Goal: Obtain resource: Download file/media

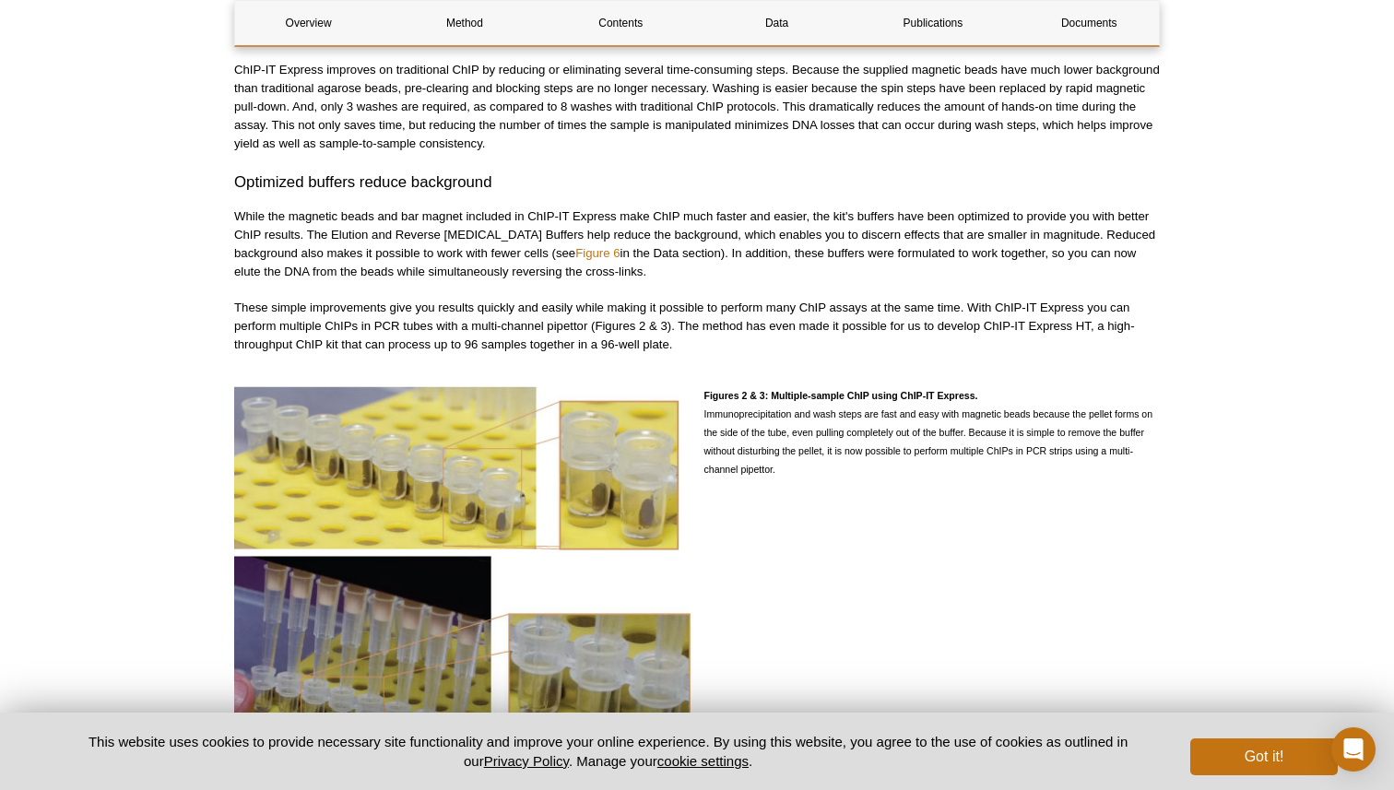
scroll to position [1867, 0]
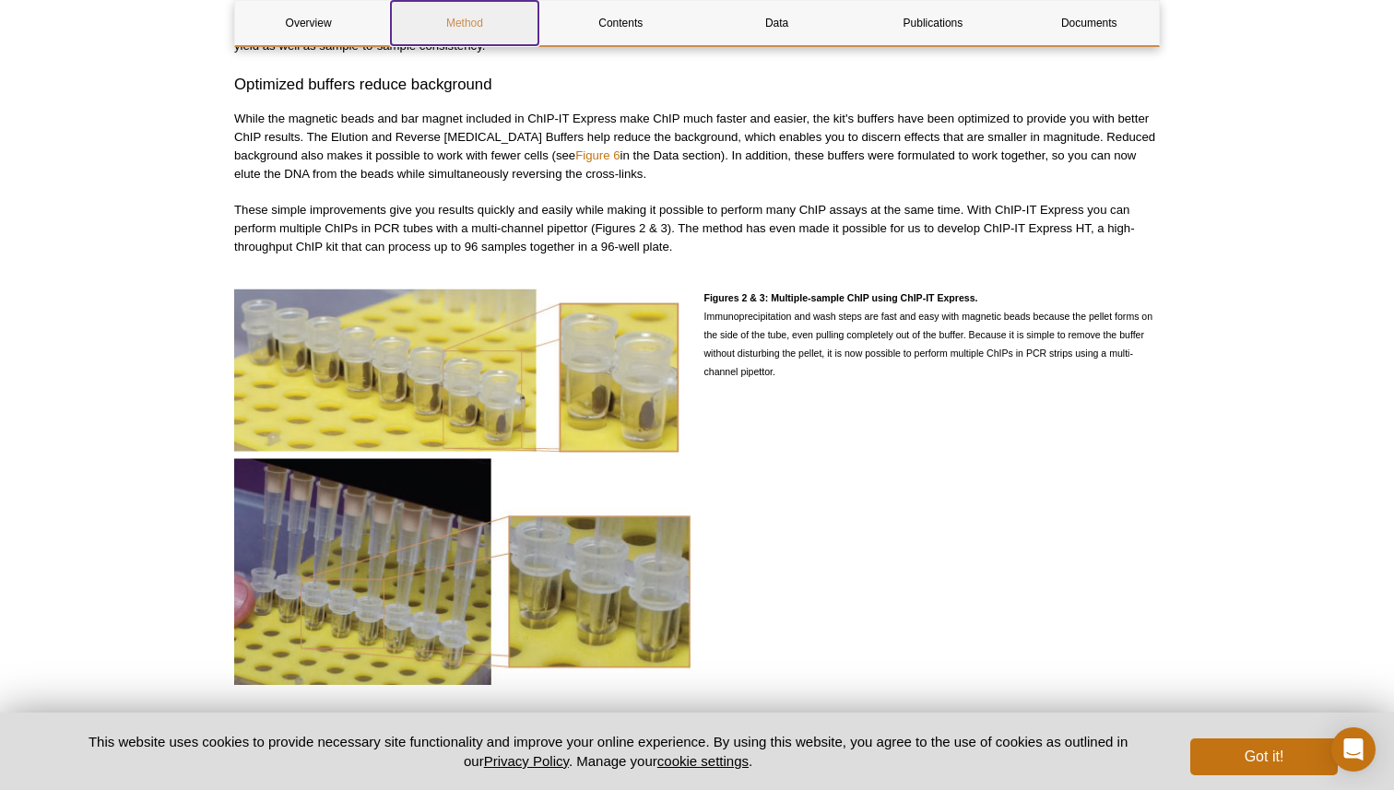
click at [469, 21] on link "Method" at bounding box center [464, 23] width 147 height 44
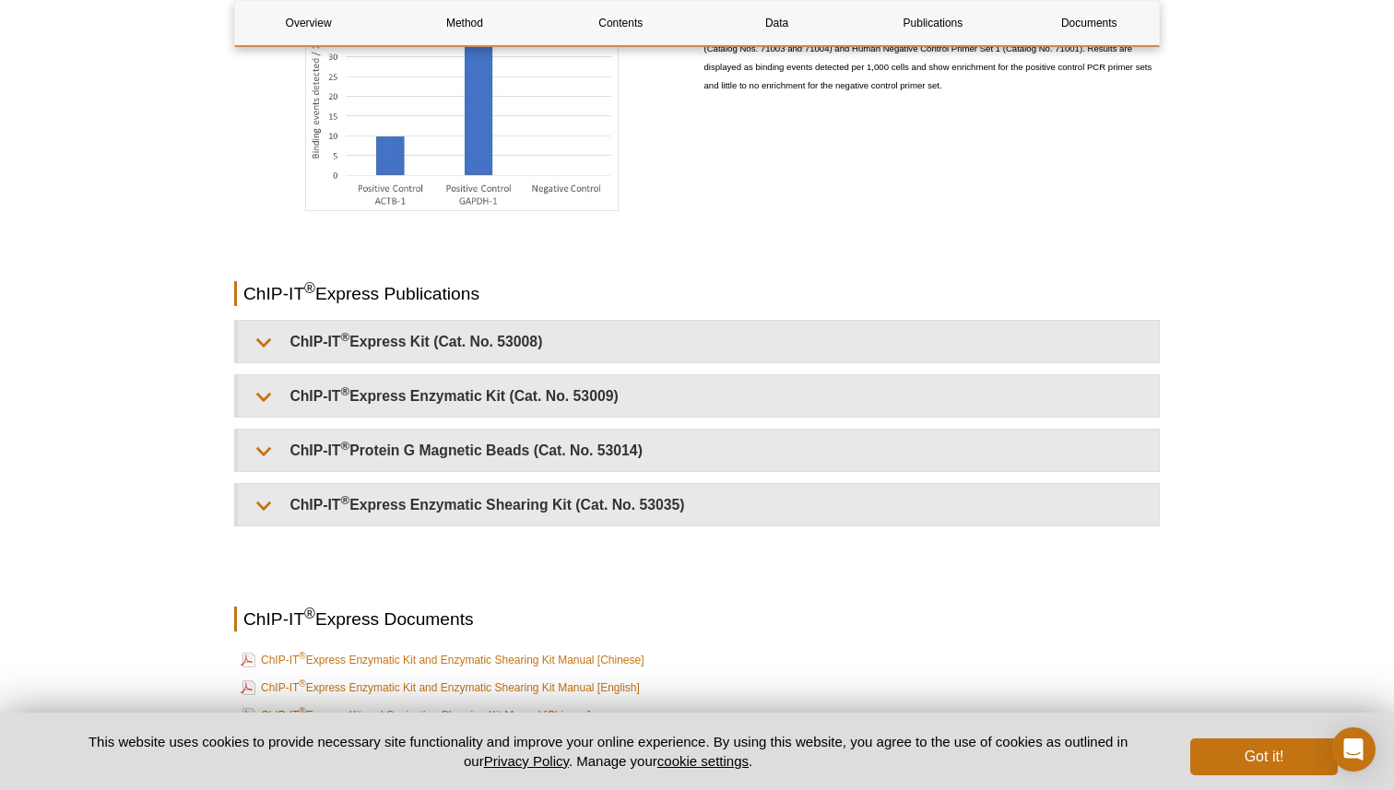
scroll to position [4425, 0]
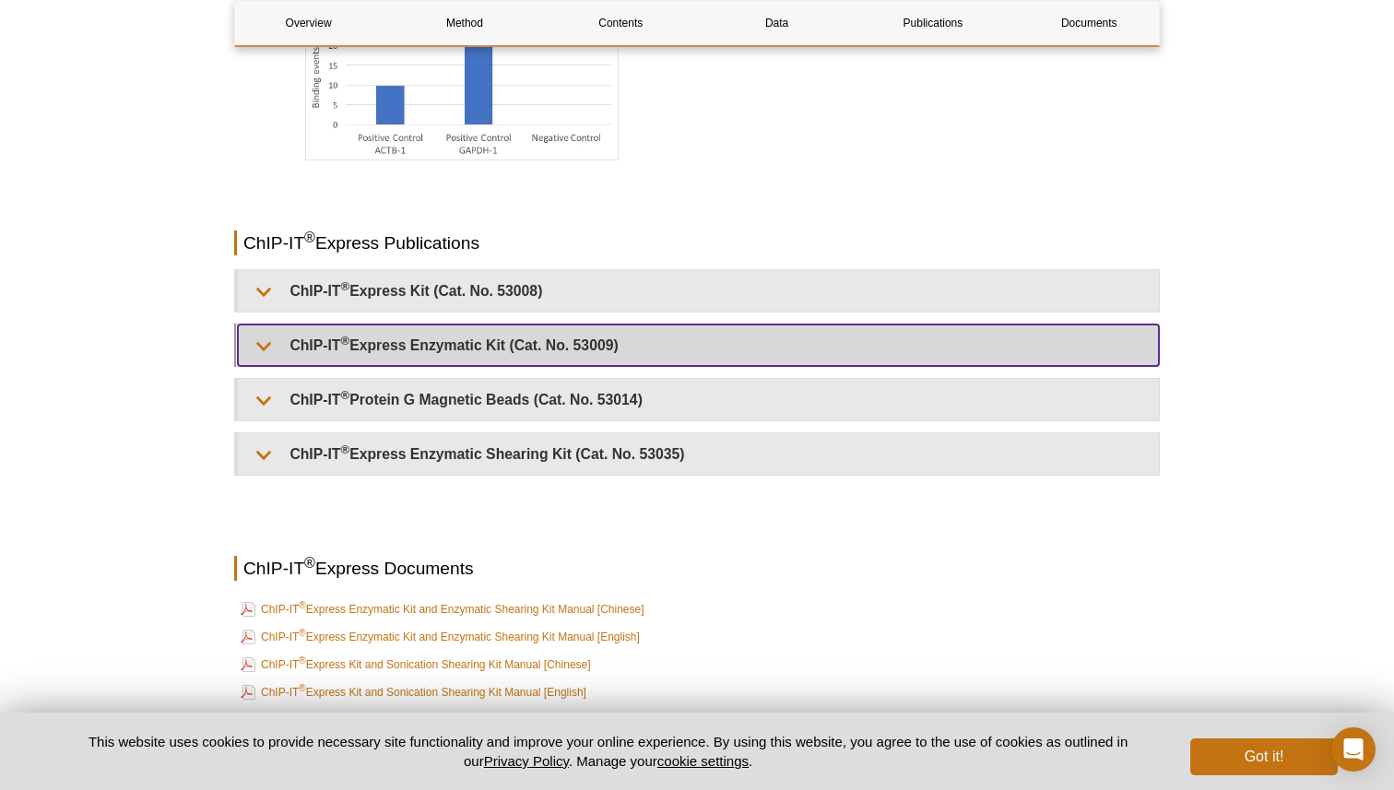
click at [450, 345] on summary "ChIP-IT ® Express Enzymatic Kit (Cat. No. 53009)" at bounding box center [698, 345] width 921 height 41
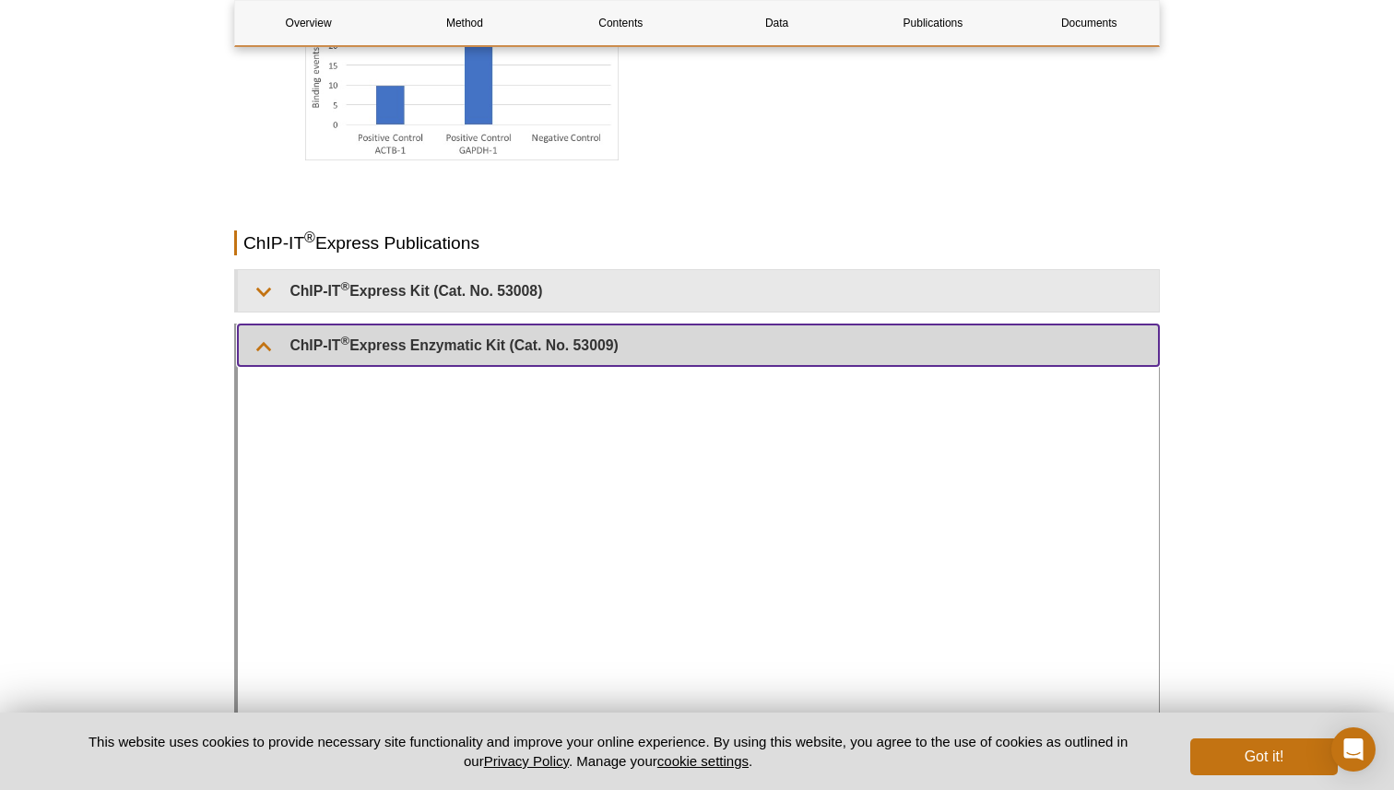
click at [448, 341] on summary "ChIP-IT ® Express Enzymatic Kit (Cat. No. 53009)" at bounding box center [698, 345] width 921 height 41
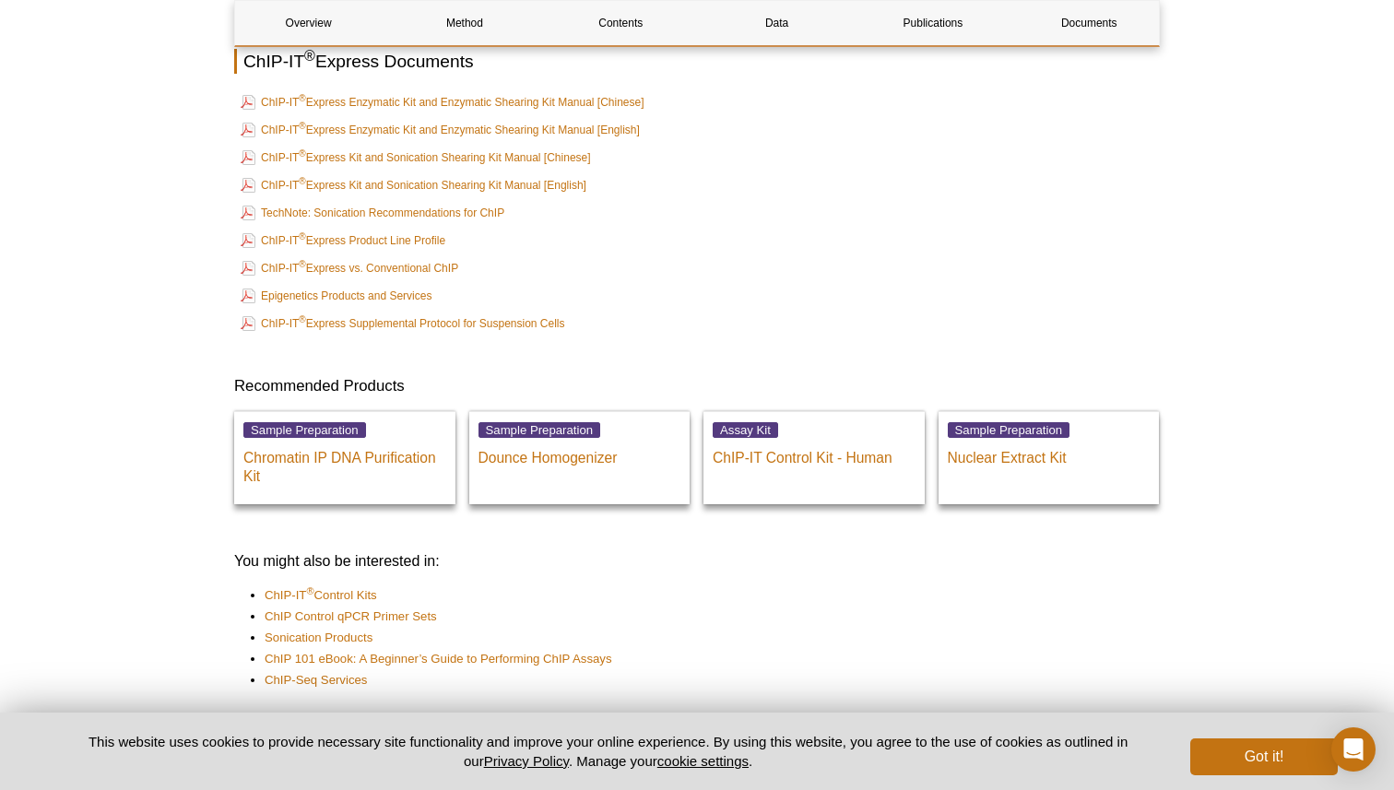
scroll to position [4927, 0]
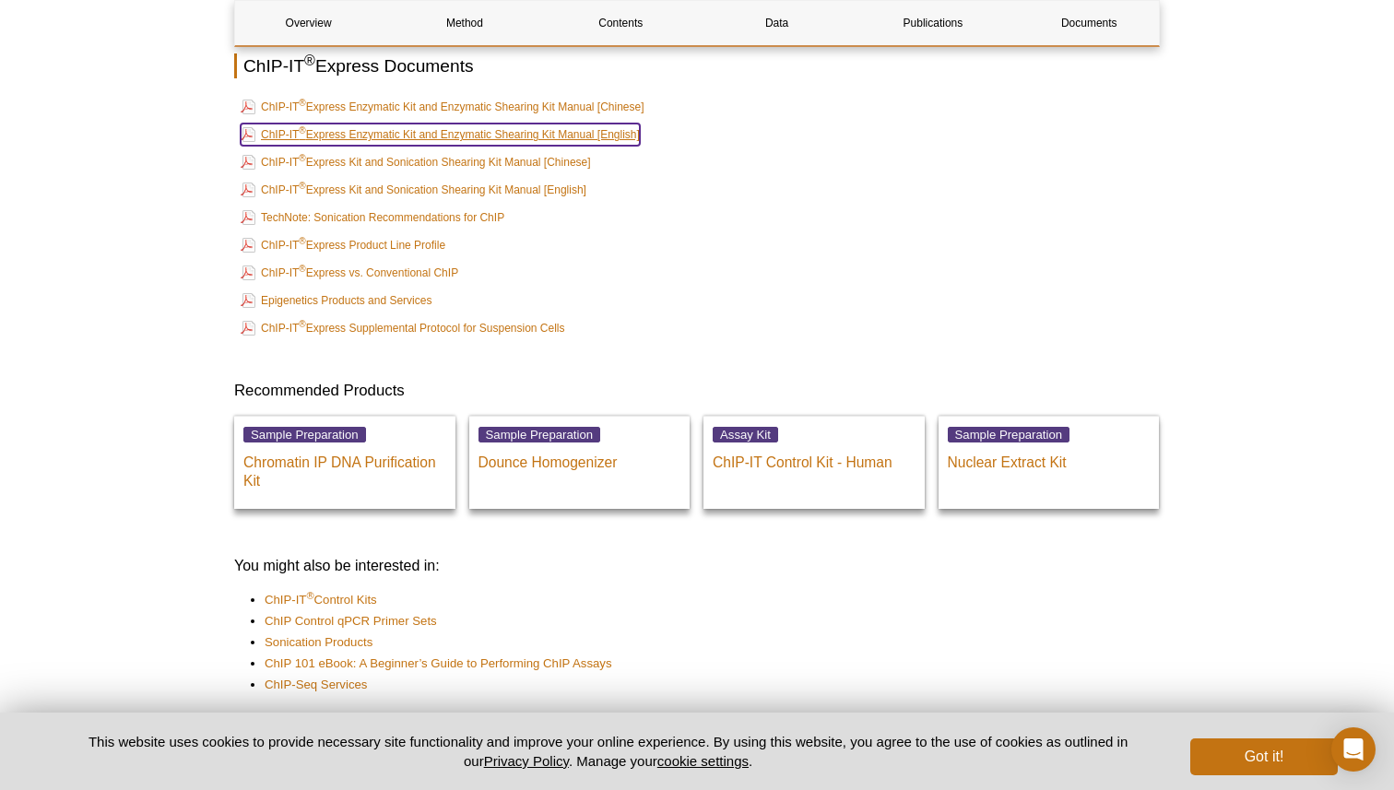
click at [533, 133] on link "ChIP-IT ® Express Enzymatic Kit and Enzymatic Shearing Kit Manual [English]" at bounding box center [440, 135] width 399 height 22
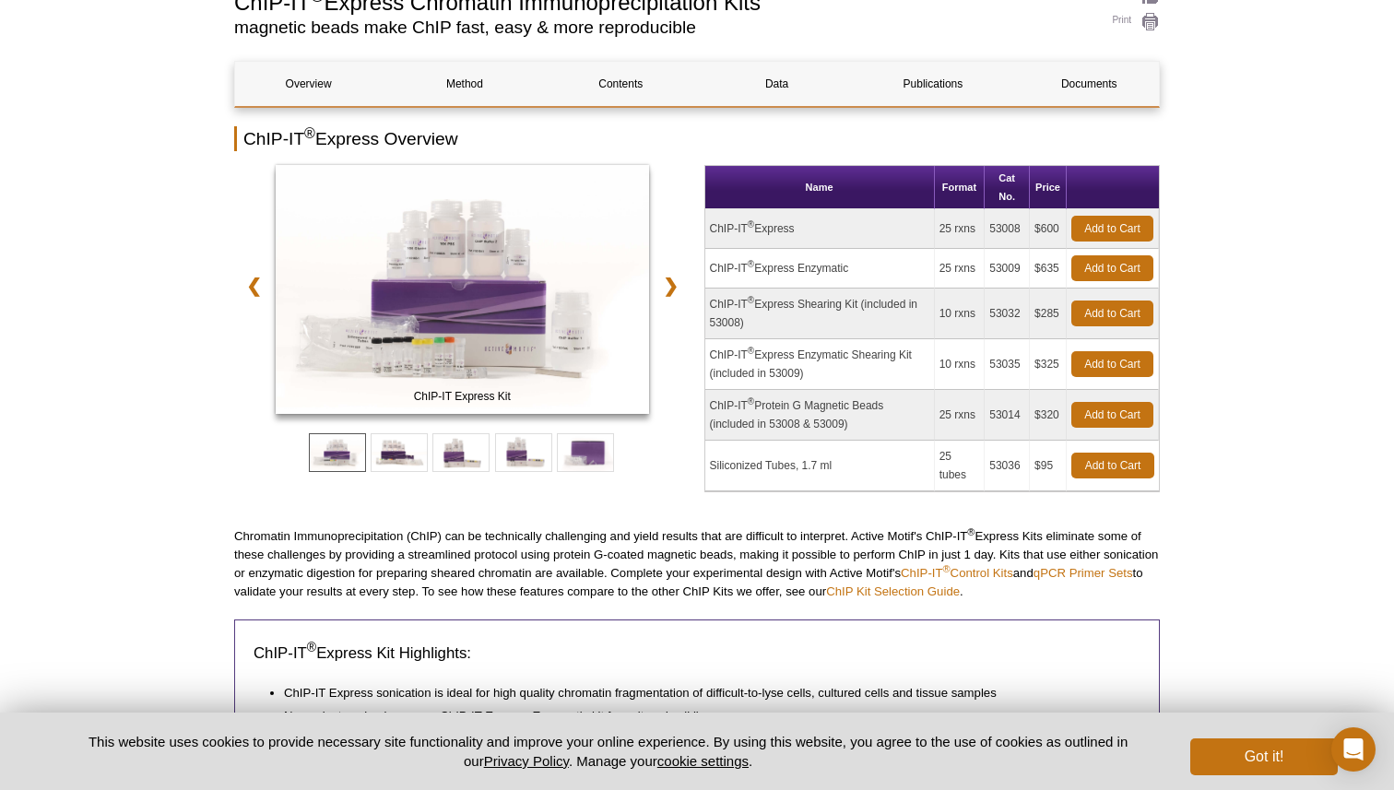
scroll to position [0, 0]
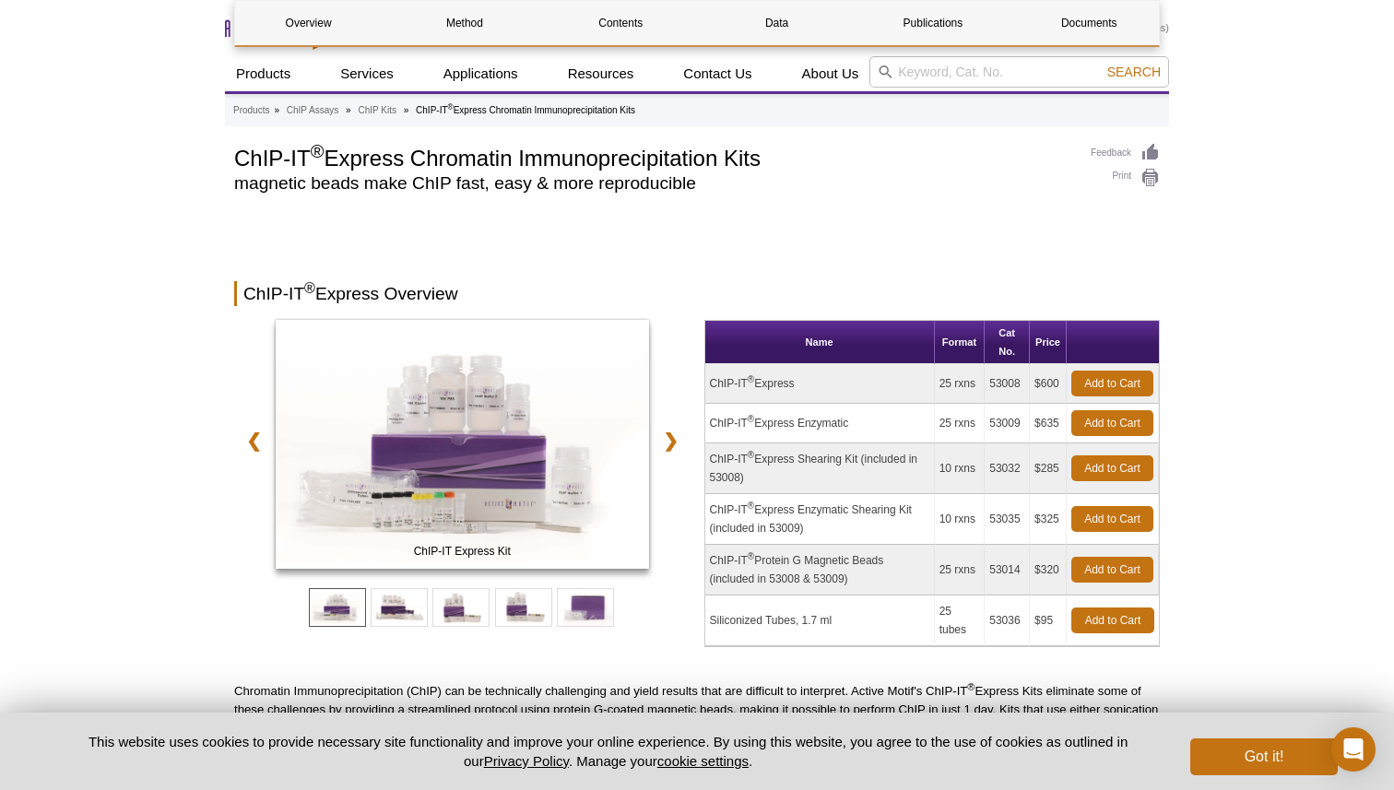
scroll to position [1867, 0]
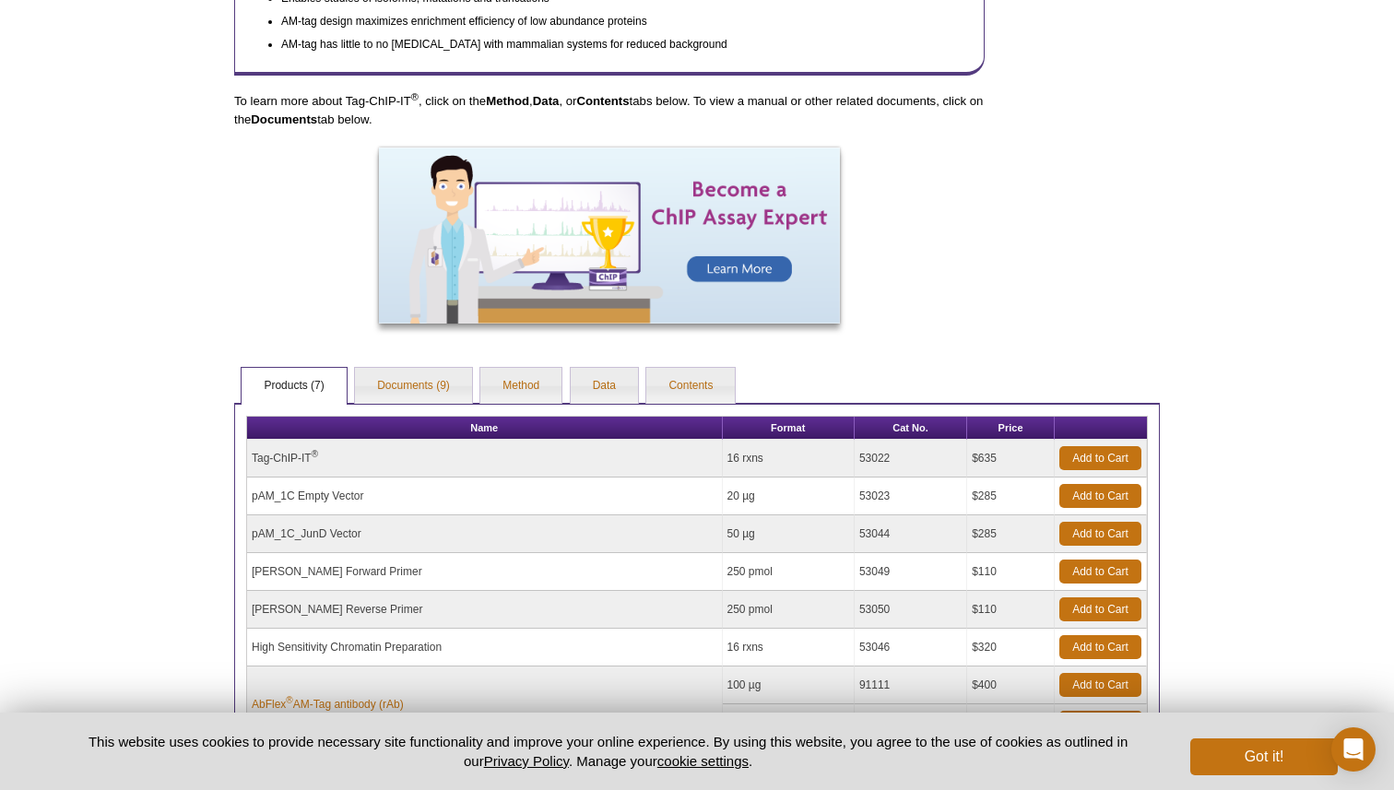
scroll to position [1017, 0]
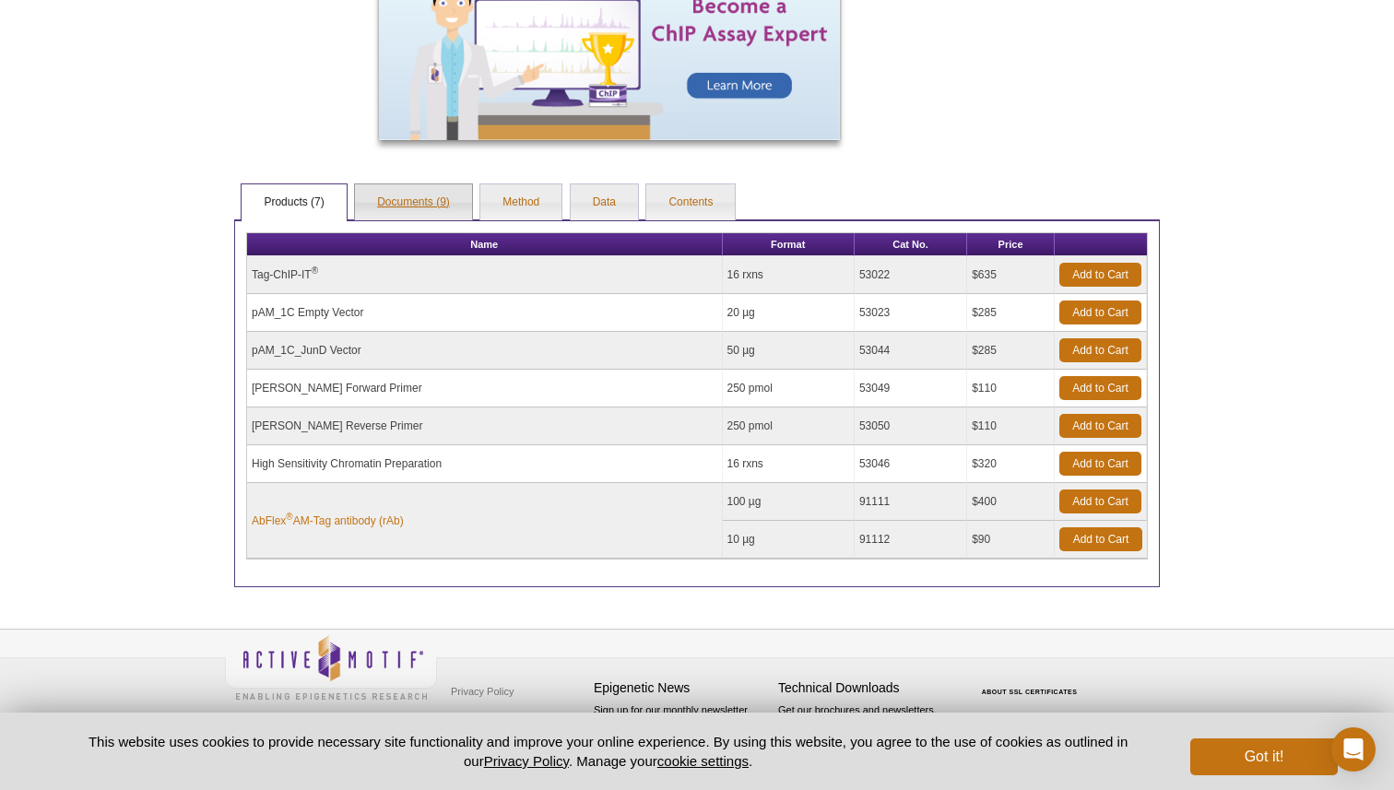
click at [433, 201] on link "Documents (9)" at bounding box center [413, 202] width 117 height 37
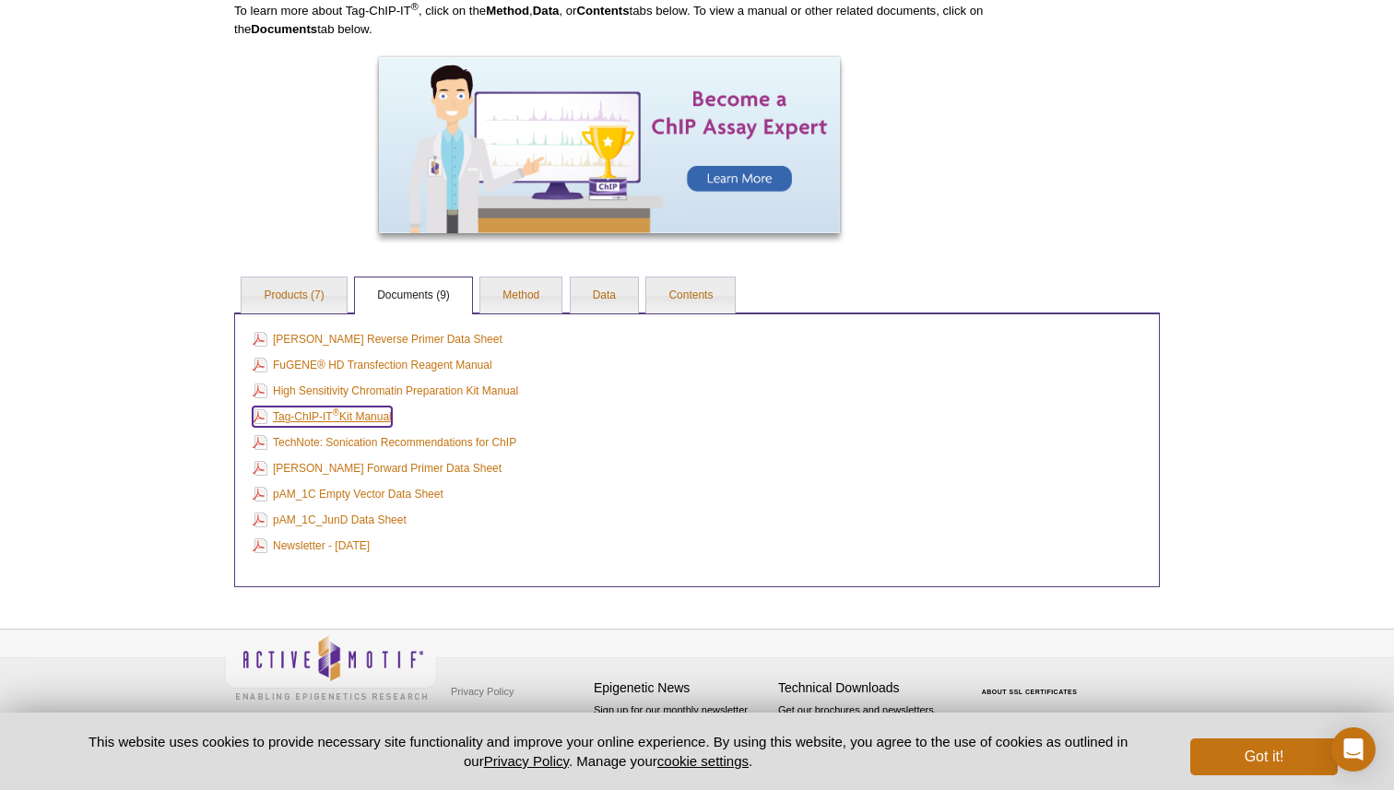
click at [380, 416] on link "Tag-ChIP-IT ® Kit Manual" at bounding box center [322, 417] width 139 height 20
